Goal: Register for event/course

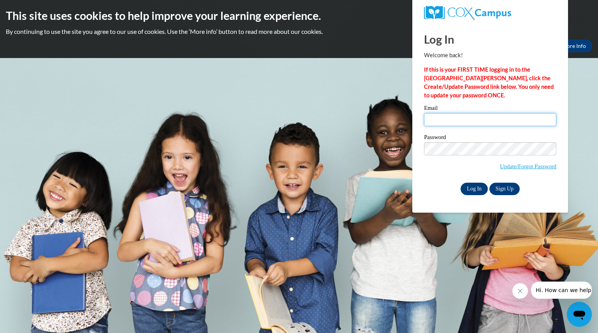
type input "[EMAIL_ADDRESS][DOMAIN_NAME]"
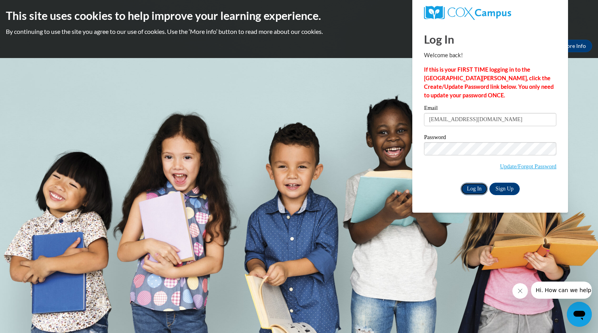
click at [471, 187] on input "Log In" at bounding box center [474, 189] width 27 height 12
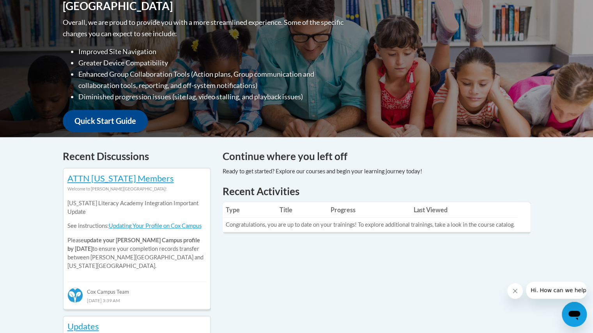
scroll to position [195, 0]
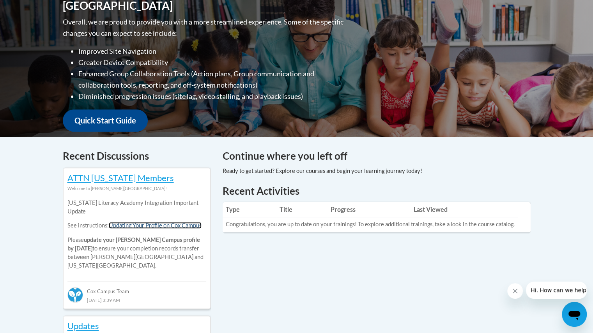
click at [132, 227] on link "Updating Your Profile on Cox Campus" at bounding box center [155, 225] width 93 height 7
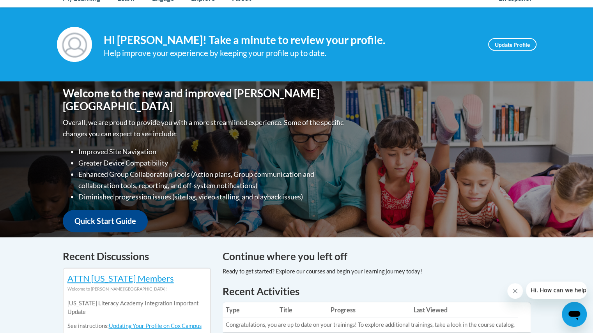
scroll to position [78, 0]
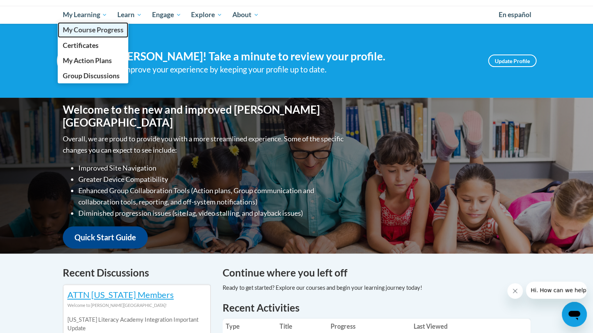
click at [111, 29] on span "My Course Progress" at bounding box center [92, 30] width 61 height 8
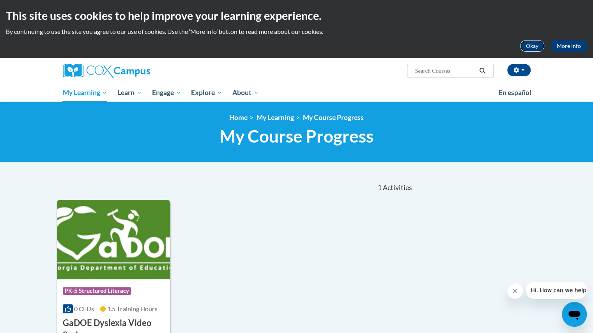
click at [532, 49] on button "Okay" at bounding box center [531, 46] width 25 height 12
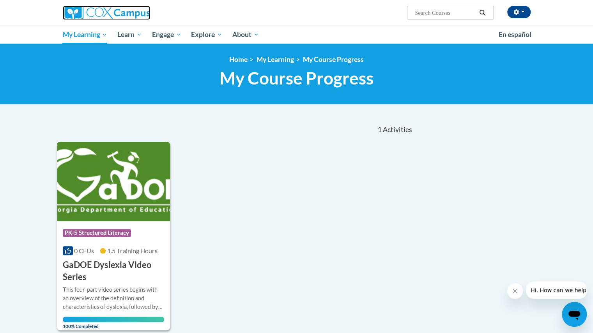
click at [103, 18] on img at bounding box center [106, 13] width 87 height 14
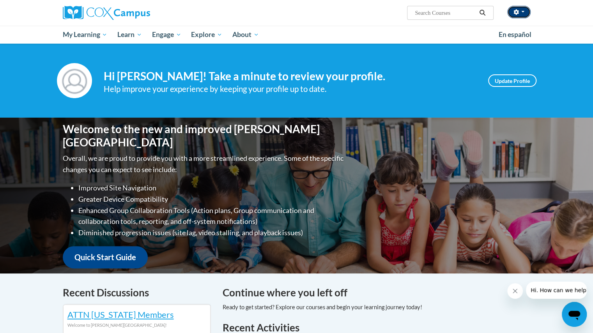
click at [525, 13] on button "button" at bounding box center [518, 12] width 23 height 12
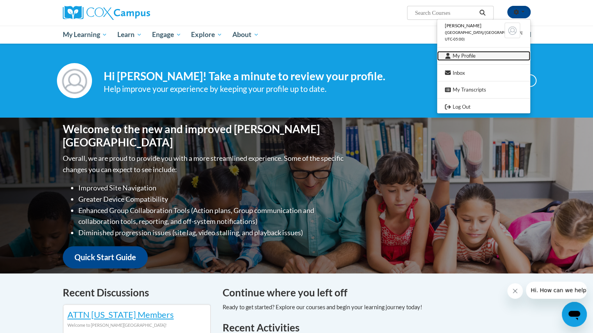
click at [472, 54] on link "My Profile" at bounding box center [483, 56] width 93 height 10
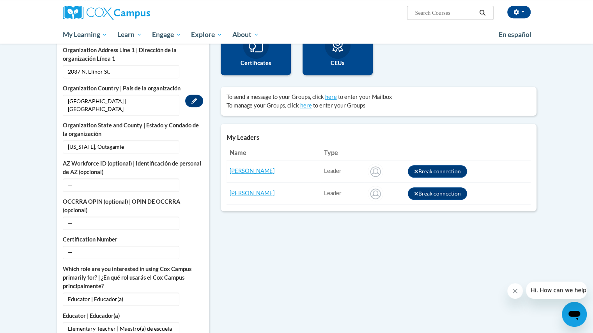
scroll to position [78, 0]
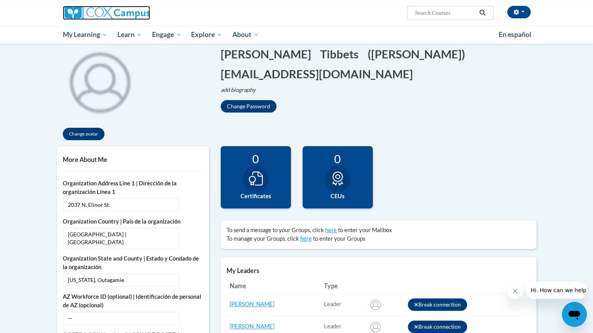
click at [86, 8] on img at bounding box center [106, 13] width 87 height 14
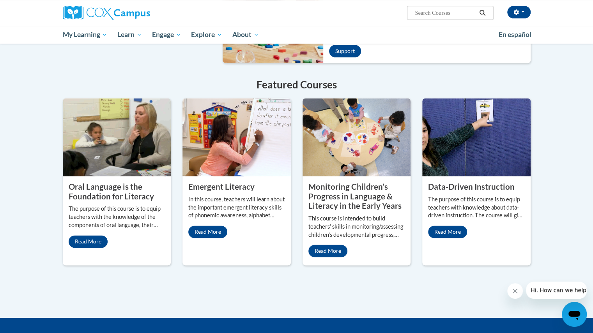
scroll to position [584, 0]
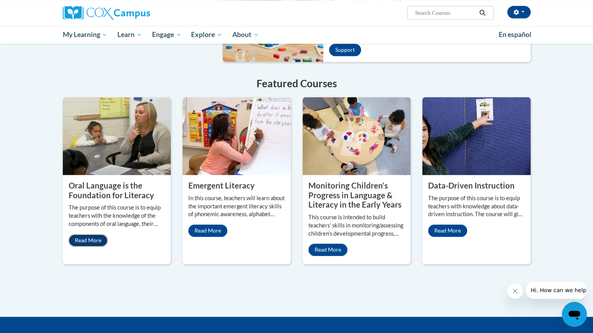
click at [88, 234] on link "Read More" at bounding box center [88, 240] width 39 height 12
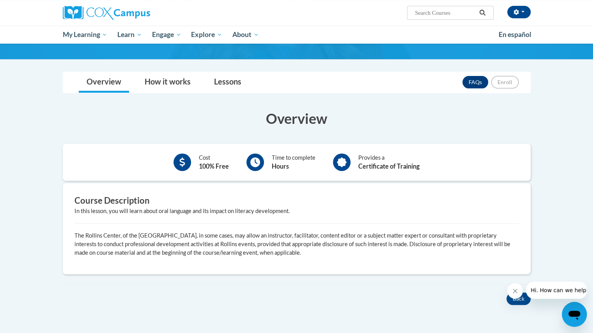
scroll to position [78, 0]
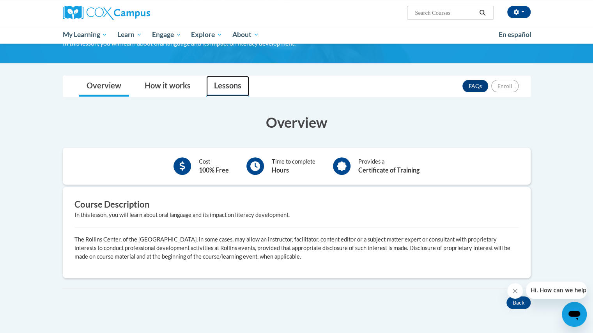
click at [228, 85] on link "Lessons" at bounding box center [227, 86] width 43 height 21
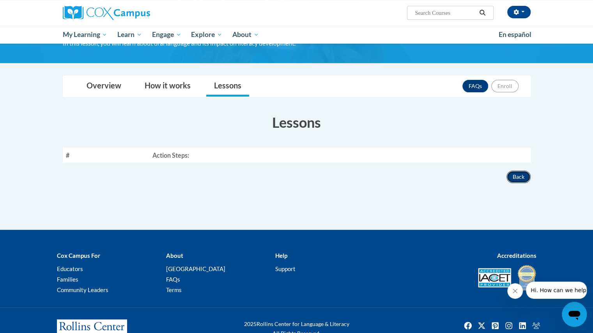
click at [517, 175] on button "Back" at bounding box center [518, 177] width 24 height 12
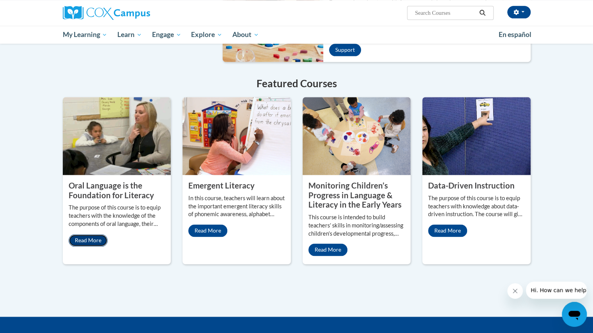
click at [79, 234] on link "Read More" at bounding box center [88, 240] width 39 height 12
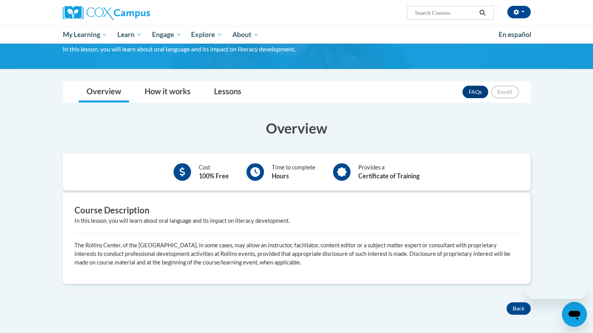
scroll to position [117, 0]
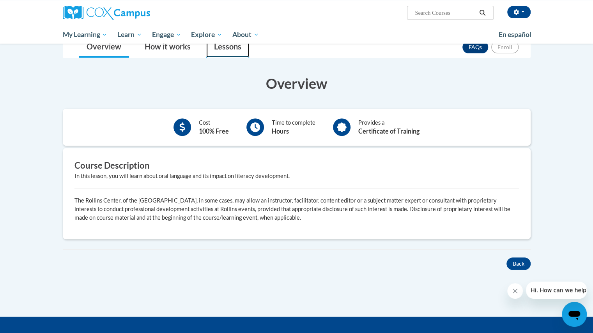
click at [222, 49] on link "Lessons" at bounding box center [227, 47] width 43 height 21
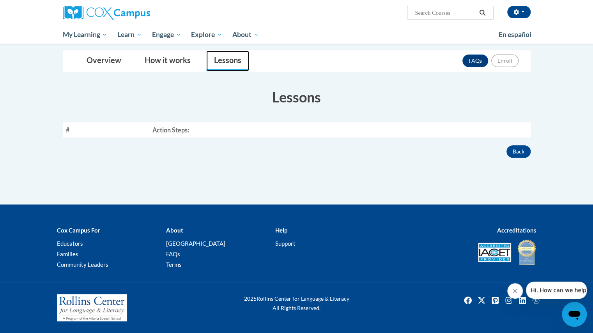
scroll to position [102, 0]
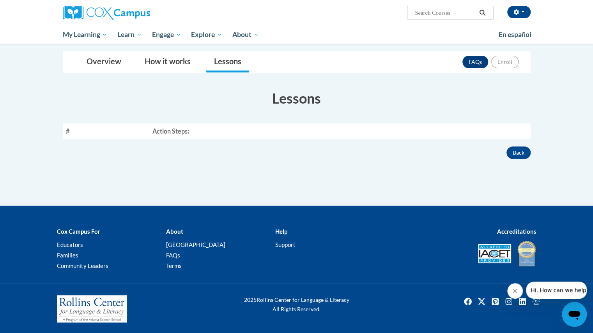
click at [145, 131] on th "#" at bounding box center [106, 131] width 86 height 15
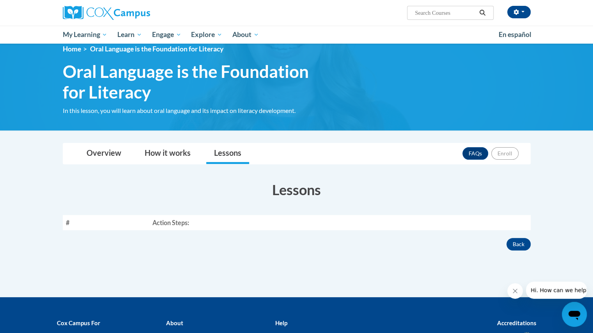
scroll to position [0, 0]
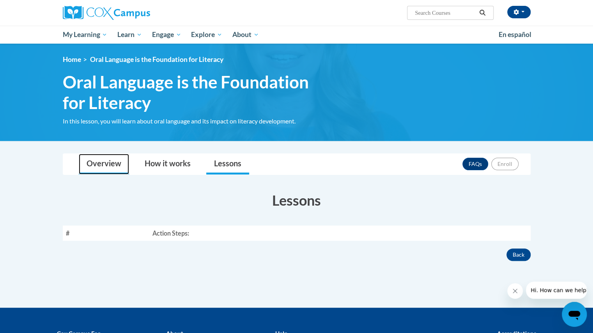
click at [109, 169] on link "Overview" at bounding box center [104, 164] width 50 height 21
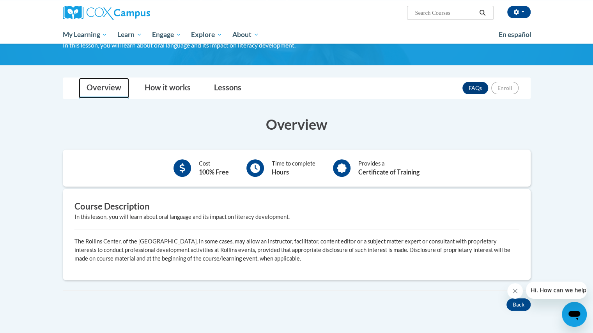
scroll to position [156, 0]
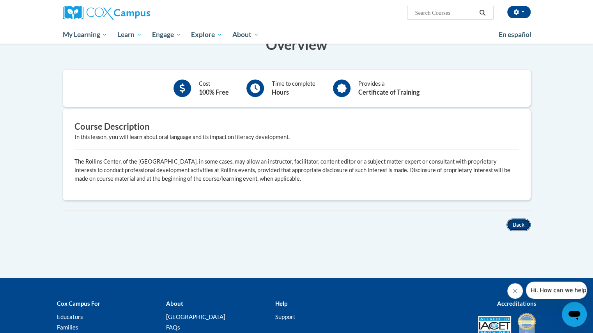
click at [515, 219] on button "Back" at bounding box center [518, 225] width 24 height 12
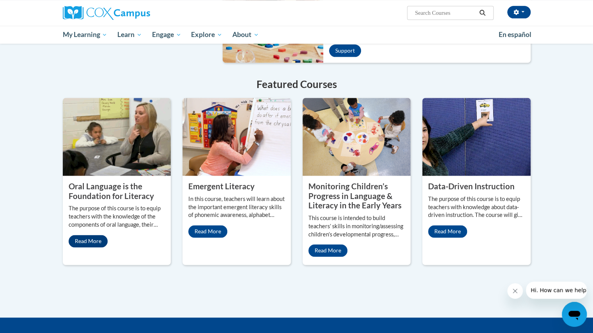
scroll to position [584, 0]
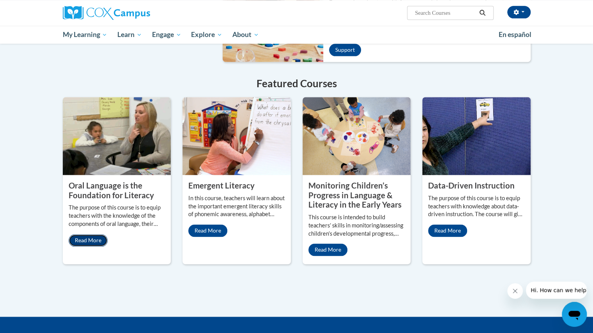
click at [89, 234] on link "Read More" at bounding box center [88, 240] width 39 height 12
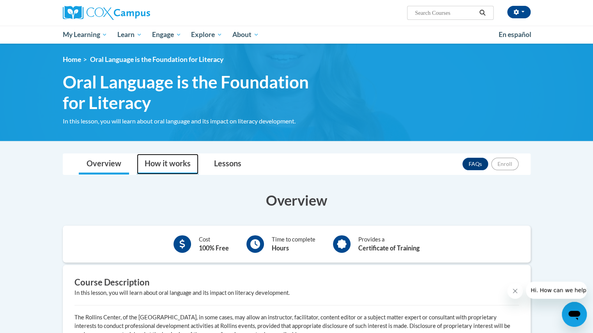
click at [178, 163] on link "How it works" at bounding box center [168, 164] width 62 height 21
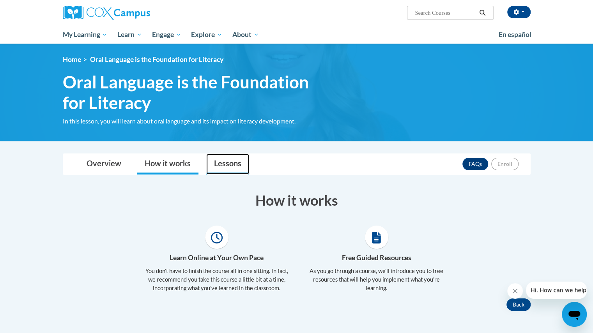
click at [227, 163] on link "Lessons" at bounding box center [227, 164] width 43 height 21
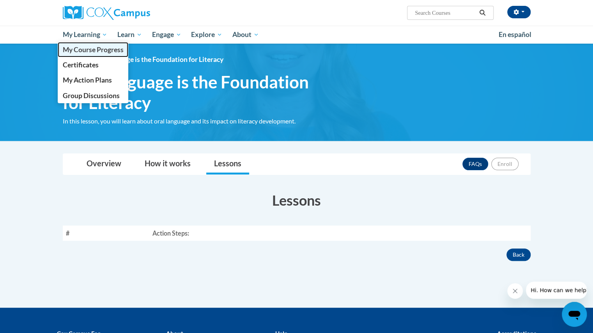
click at [80, 47] on span "My Course Progress" at bounding box center [92, 50] width 61 height 8
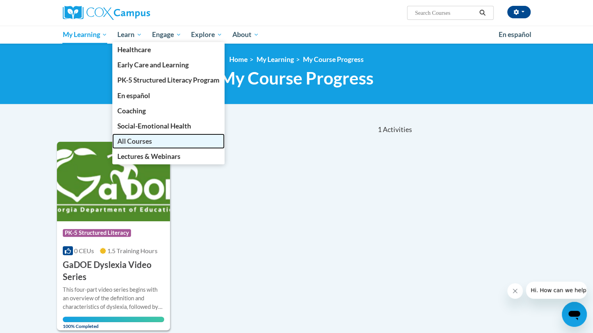
click at [156, 143] on link "All Courses" at bounding box center [168, 141] width 112 height 15
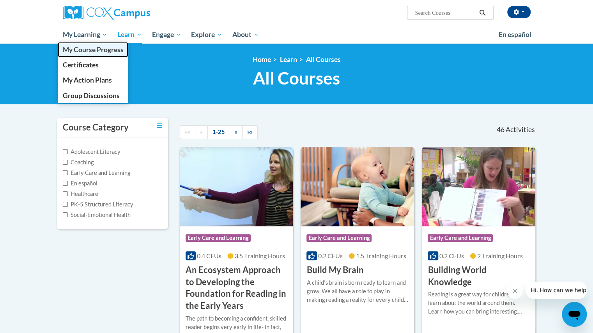
click at [78, 48] on span "My Course Progress" at bounding box center [92, 50] width 61 height 8
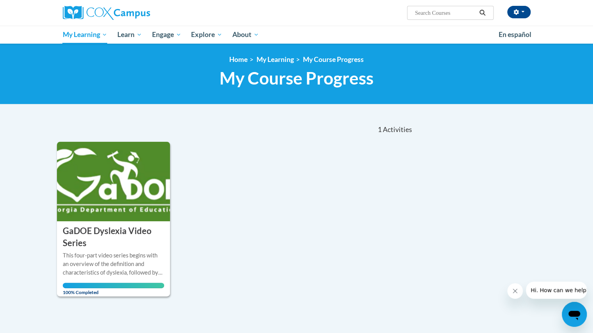
click at [461, 12] on input "Search..." at bounding box center [445, 12] width 62 height 9
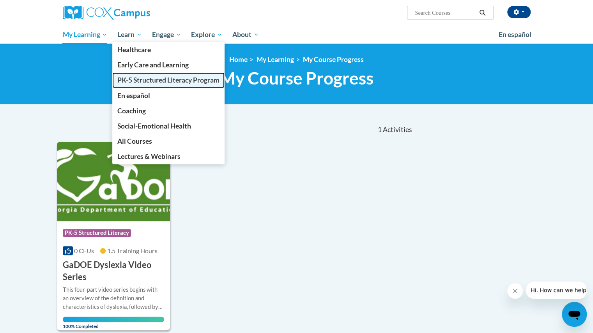
click at [152, 76] on span "PK-5 Structured Literacy Program" at bounding box center [168, 80] width 102 height 8
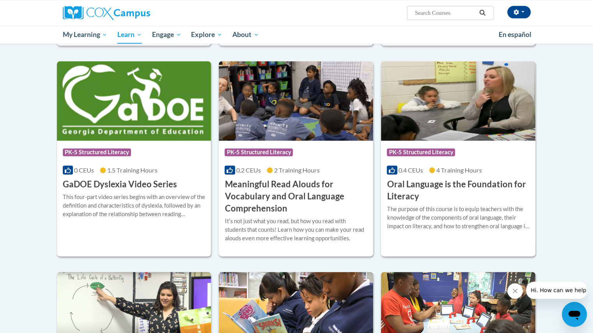
scroll to position [429, 0]
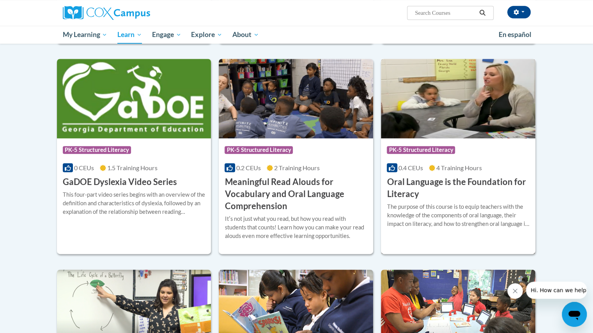
click at [406, 185] on h3 "Oral Language is the Foundation for Literacy" at bounding box center [458, 188] width 143 height 24
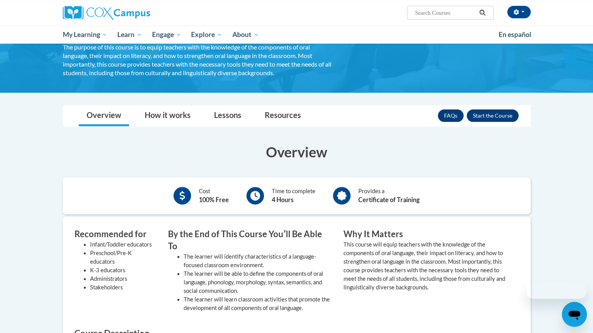
scroll to position [117, 0]
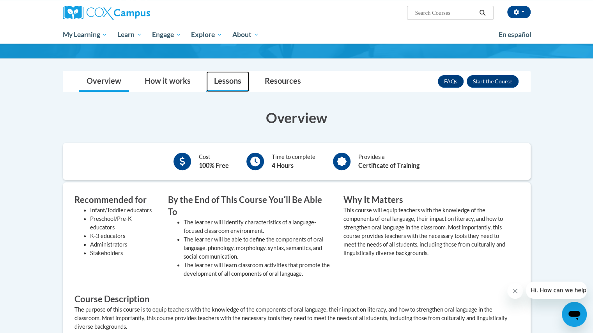
click at [229, 85] on link "Lessons" at bounding box center [227, 81] width 43 height 21
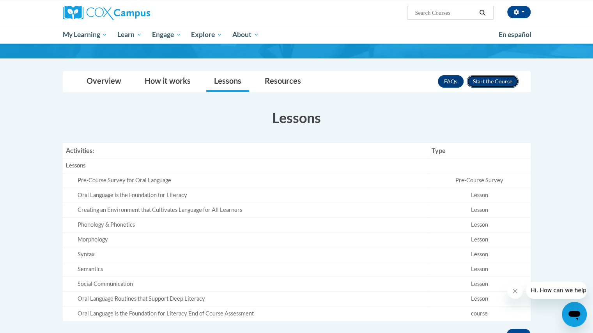
click at [498, 77] on button "Enroll" at bounding box center [492, 81] width 52 height 12
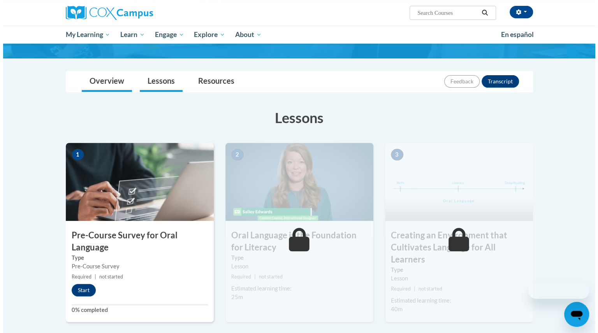
scroll to position [156, 0]
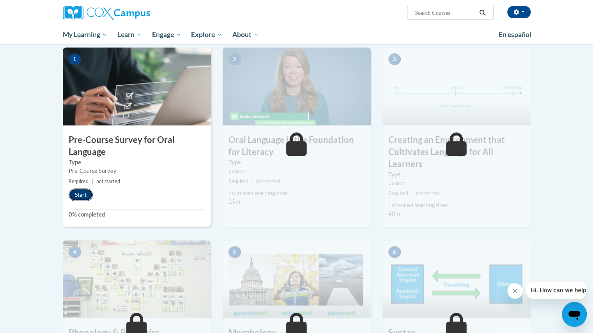
click at [78, 194] on button "Start" at bounding box center [81, 195] width 24 height 12
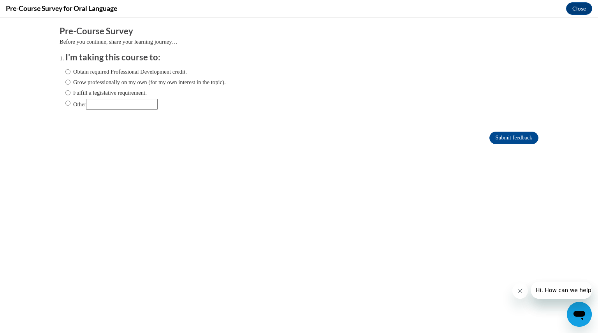
scroll to position [0, 0]
click at [65, 74] on label "Obtain required Professional Development credit." at bounding box center [126, 71] width 122 height 9
click at [65, 74] on input "Obtain required Professional Development credit." at bounding box center [67, 71] width 5 height 9
radio input "true"
click at [525, 136] on input "Submit feedback" at bounding box center [514, 138] width 49 height 12
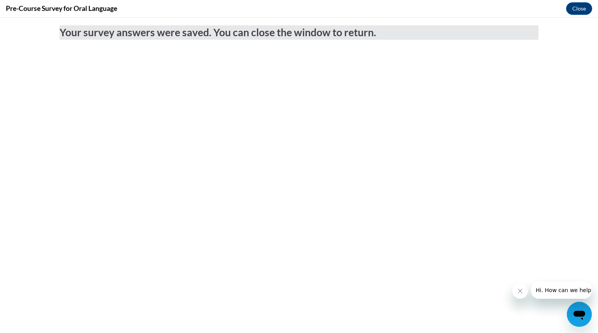
click at [432, 179] on body "Your survey answers were saved. You can close the window to return." at bounding box center [299, 176] width 598 height 316
click at [577, 8] on button "Close" at bounding box center [580, 8] width 26 height 12
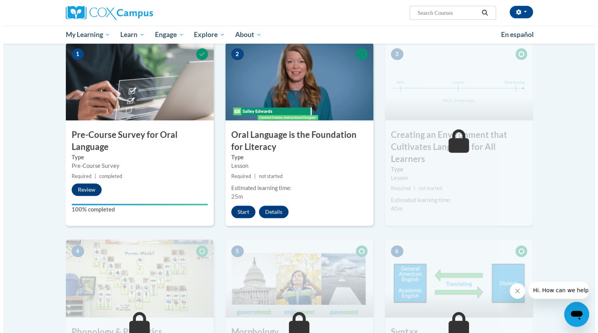
scroll to position [156, 0]
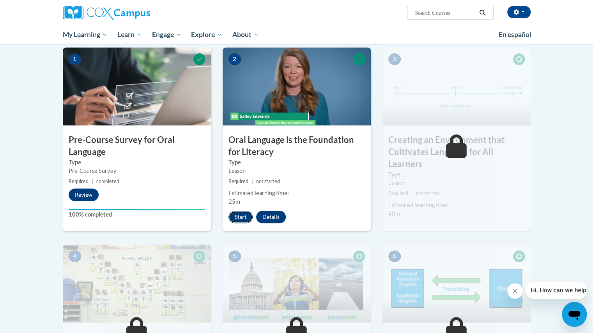
click at [235, 218] on button "Start" at bounding box center [240, 217] width 24 height 12
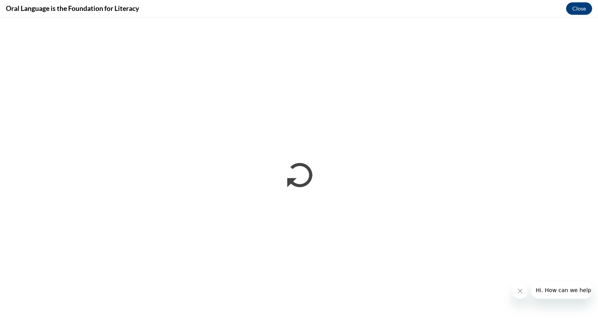
scroll to position [0, 0]
click at [521, 289] on icon "Close message from company" at bounding box center [520, 291] width 6 height 6
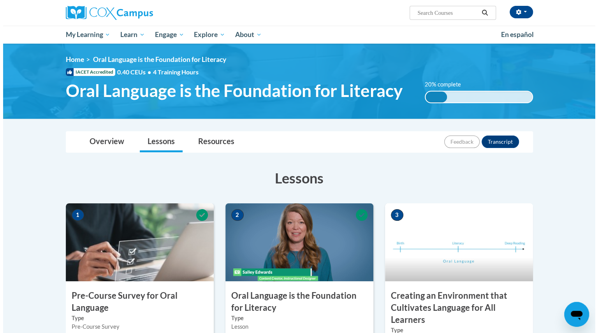
scroll to position [117, 0]
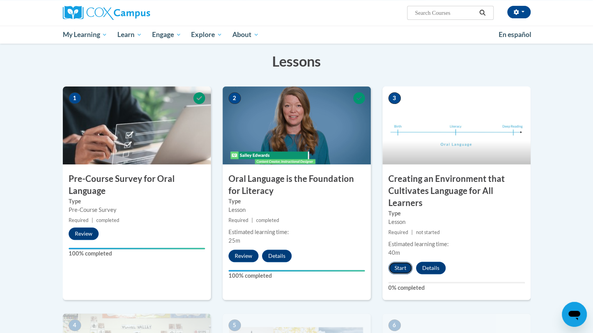
click at [397, 268] on button "Start" at bounding box center [400, 268] width 24 height 12
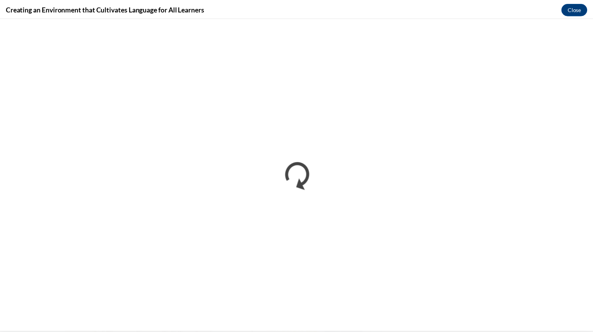
scroll to position [0, 0]
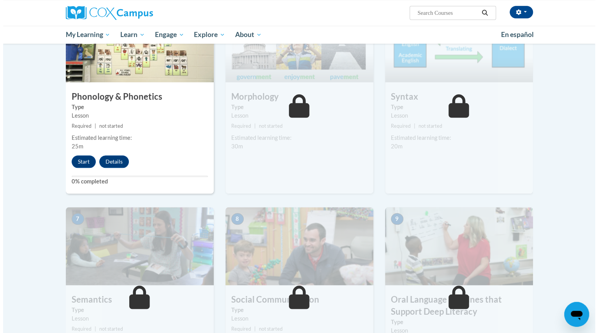
scroll to position [429, 0]
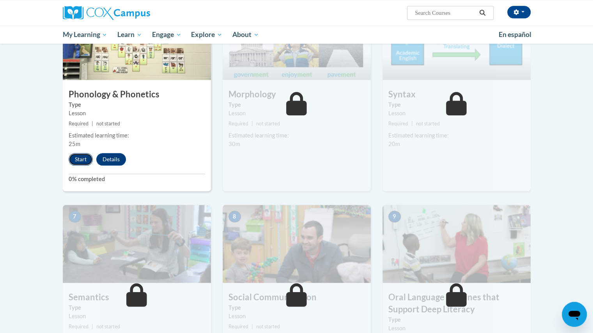
click at [82, 161] on button "Start" at bounding box center [81, 159] width 24 height 12
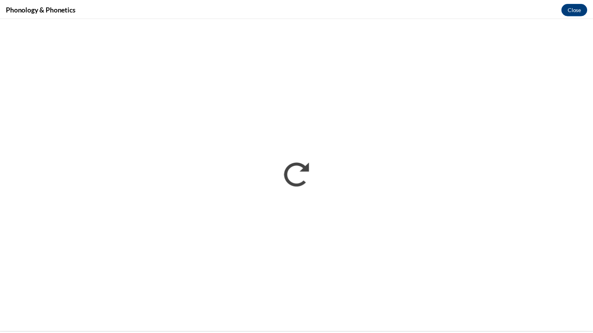
scroll to position [0, 0]
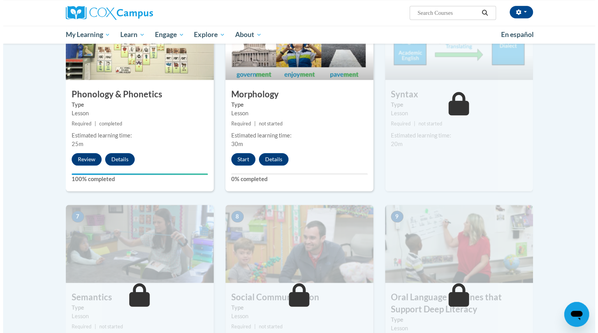
scroll to position [390, 0]
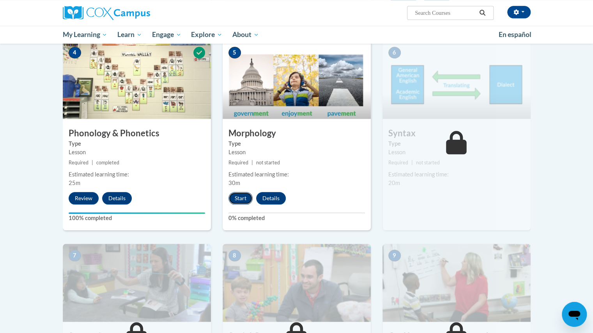
click at [238, 195] on button "Start" at bounding box center [240, 198] width 24 height 12
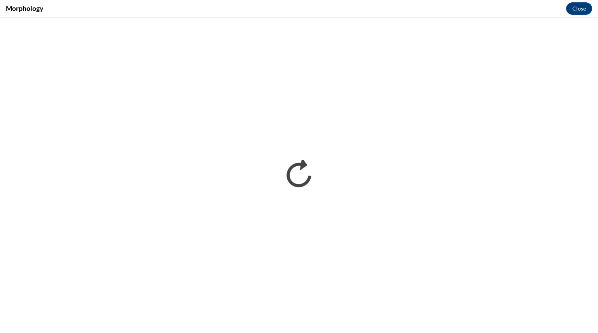
scroll to position [0, 0]
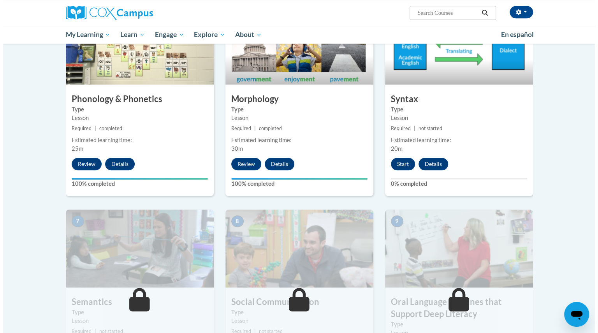
scroll to position [429, 0]
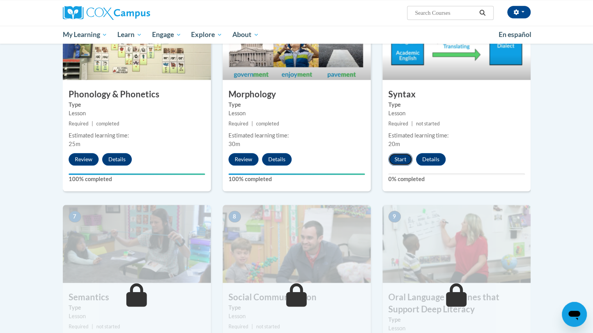
click at [398, 158] on button "Start" at bounding box center [400, 159] width 24 height 12
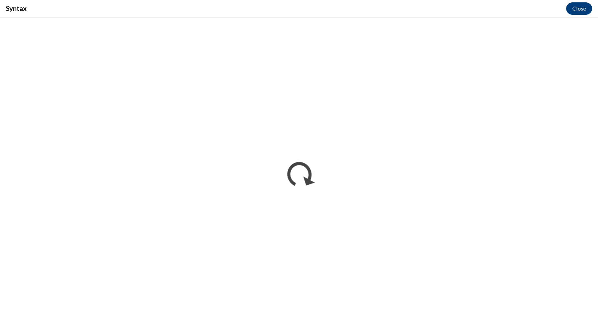
scroll to position [0, 0]
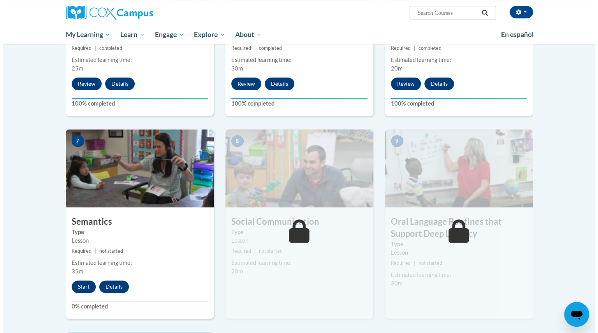
scroll to position [507, 0]
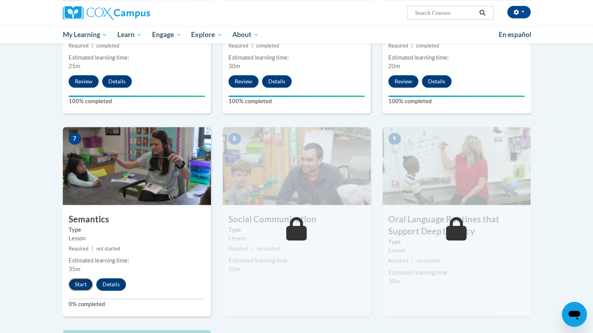
click at [80, 284] on button "Start" at bounding box center [81, 284] width 24 height 12
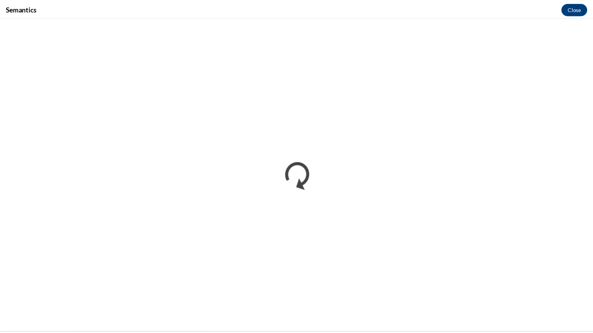
scroll to position [0, 0]
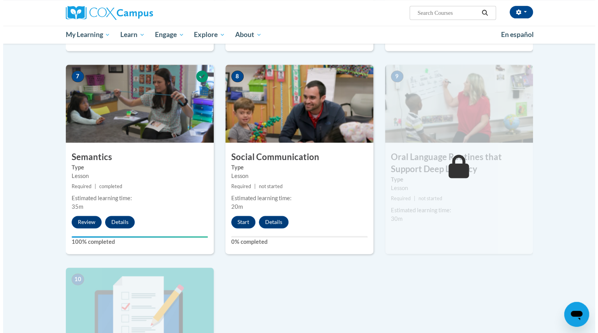
scroll to position [584, 0]
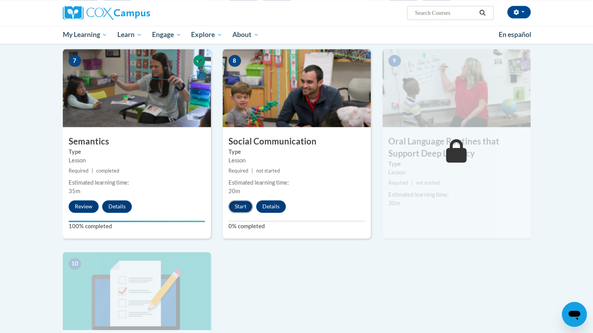
click at [247, 205] on button "Start" at bounding box center [240, 206] width 24 height 12
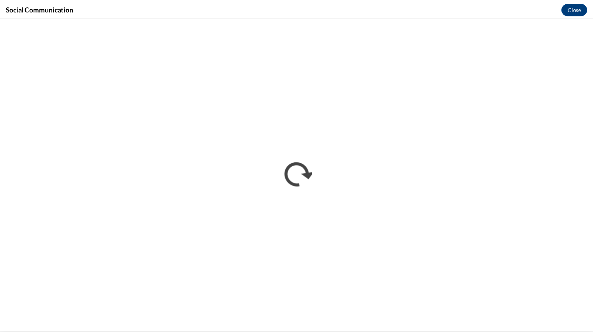
scroll to position [0, 0]
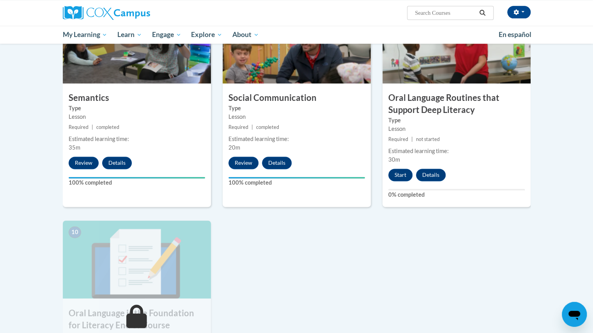
scroll to position [662, 0]
